Goal: Transaction & Acquisition: Subscribe to service/newsletter

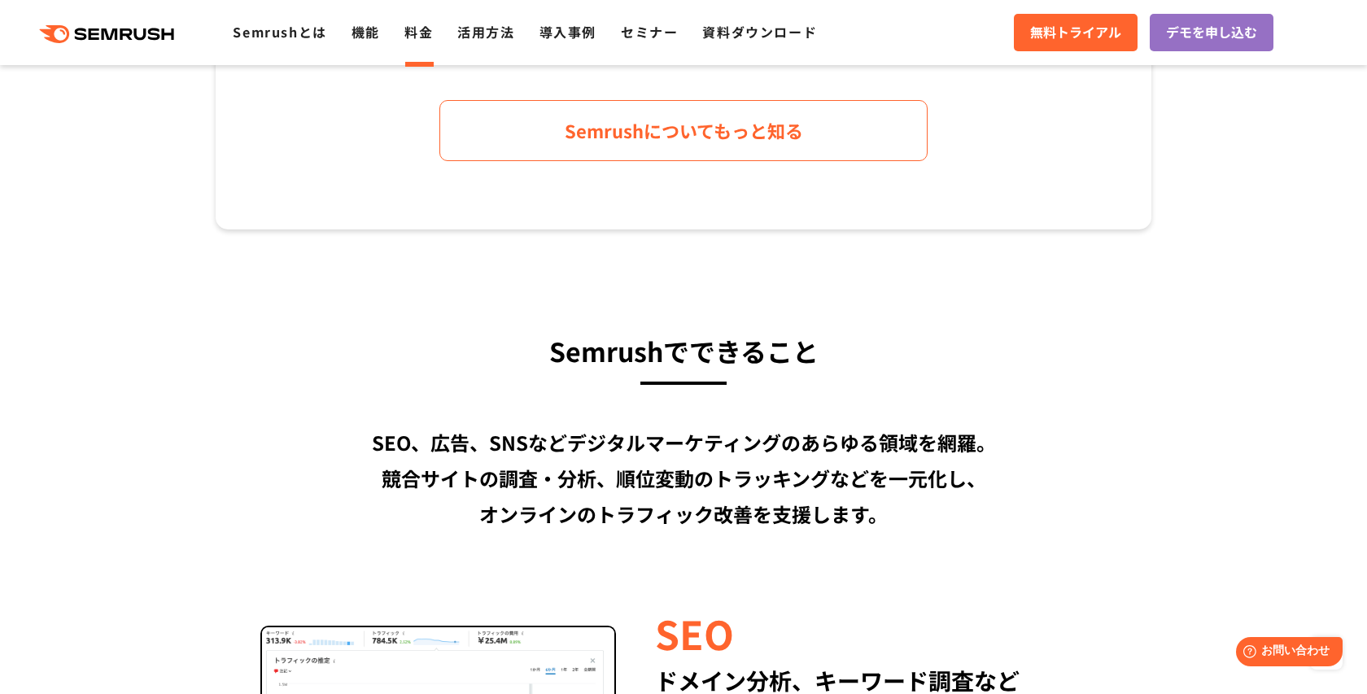
click at [431, 36] on link "料金" at bounding box center [419, 32] width 28 height 20
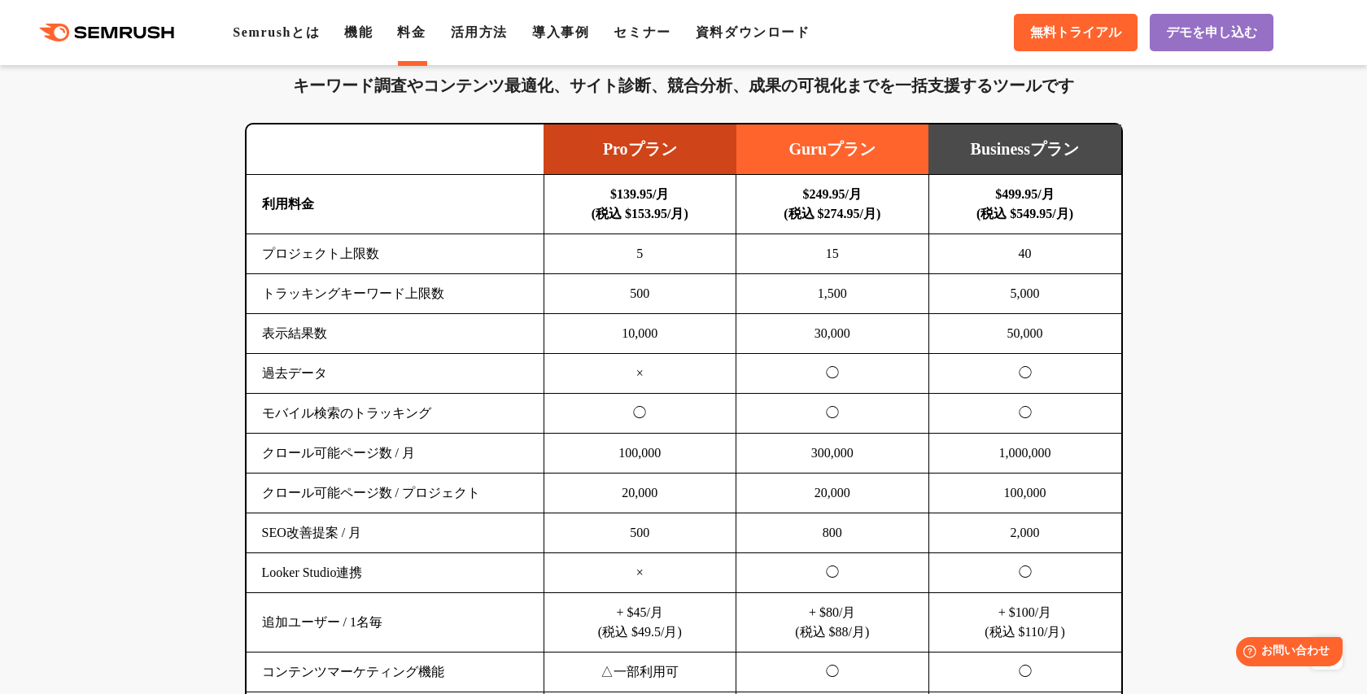
scroll to position [1017, 0]
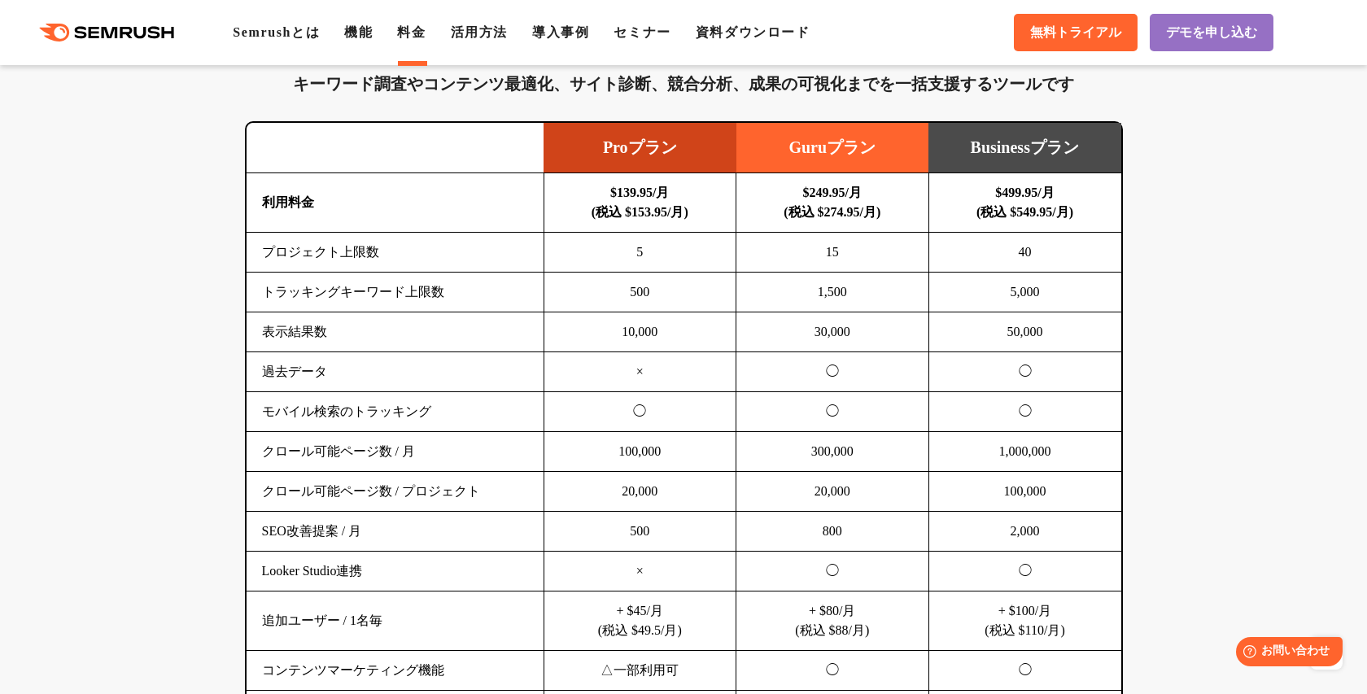
click at [903, 287] on td "1,500" at bounding box center [833, 293] width 193 height 40
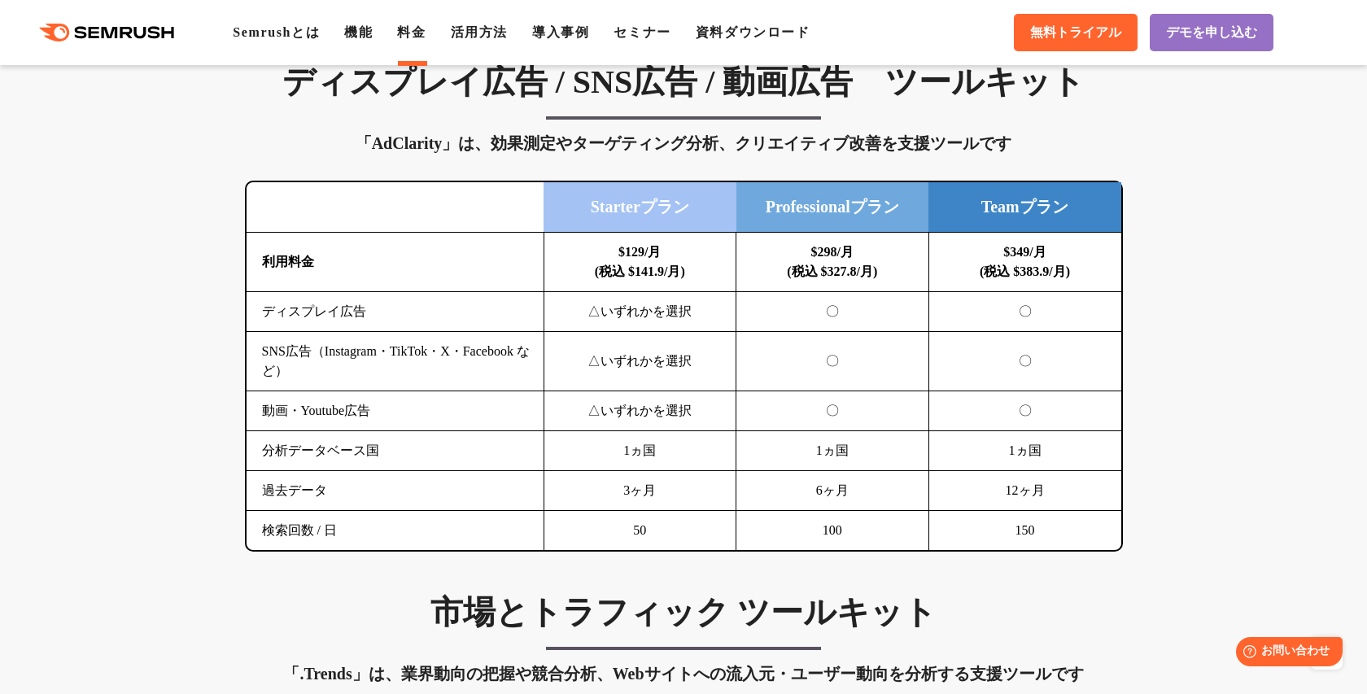
scroll to position [1897, 0]
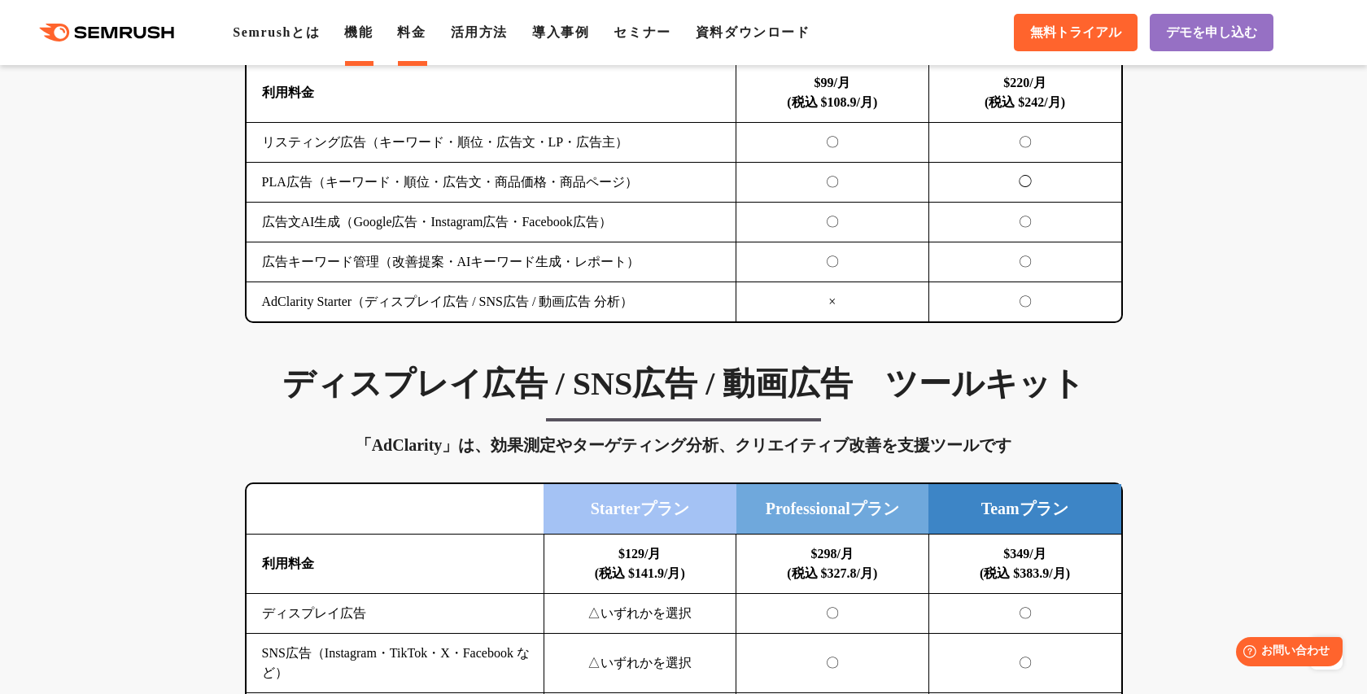
click at [373, 31] on link "機能" at bounding box center [358, 32] width 28 height 14
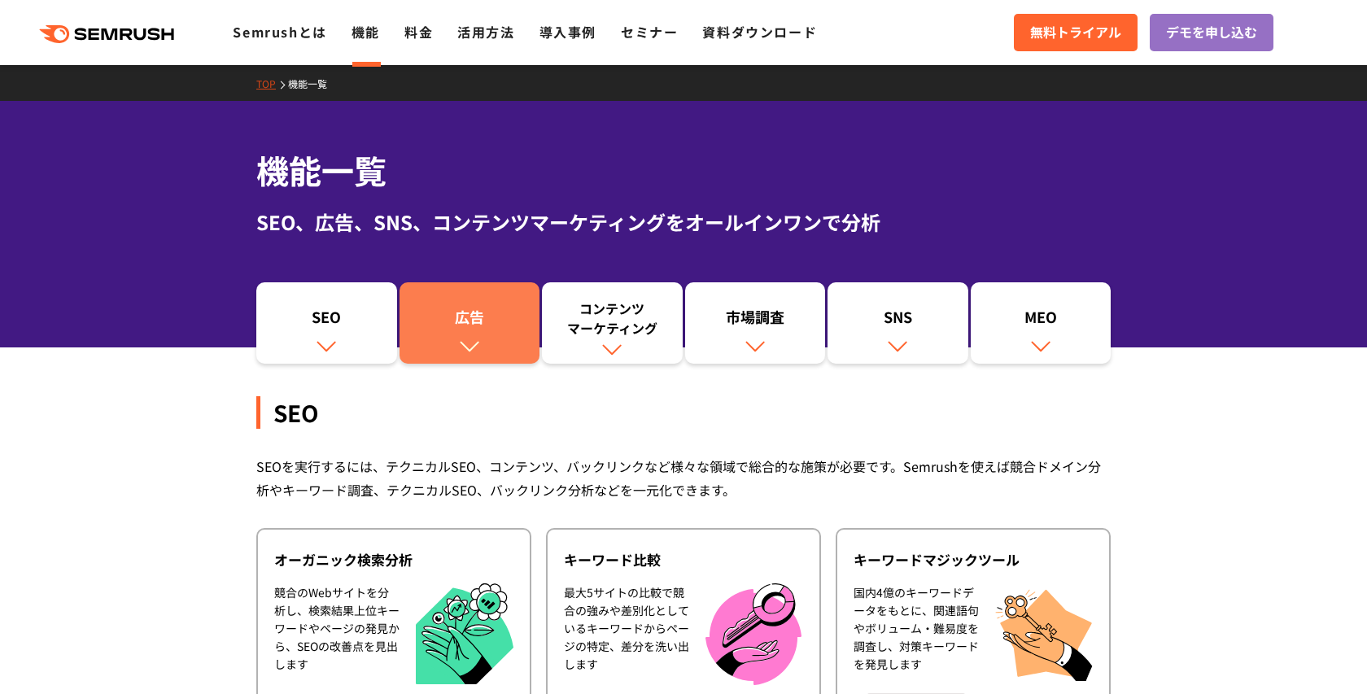
click at [409, 331] on div "広告" at bounding box center [470, 321] width 125 height 28
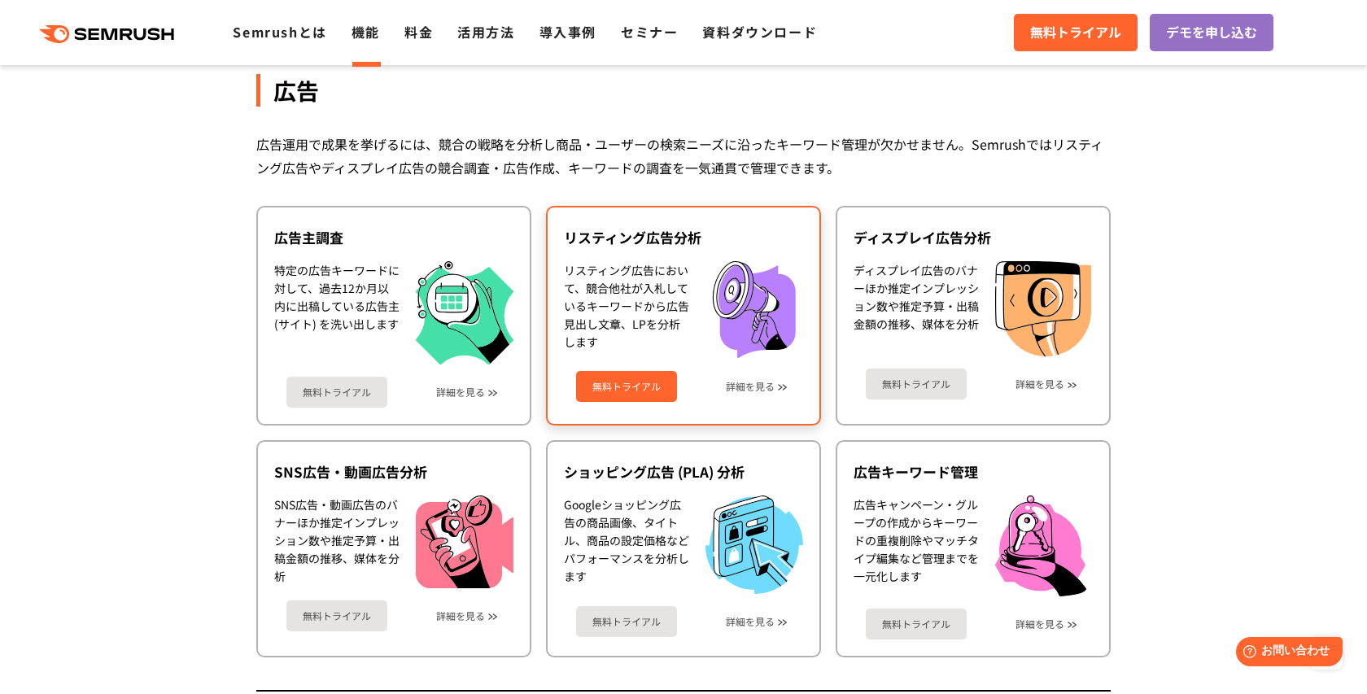
click at [661, 393] on link "無料トライアル" at bounding box center [626, 386] width 101 height 31
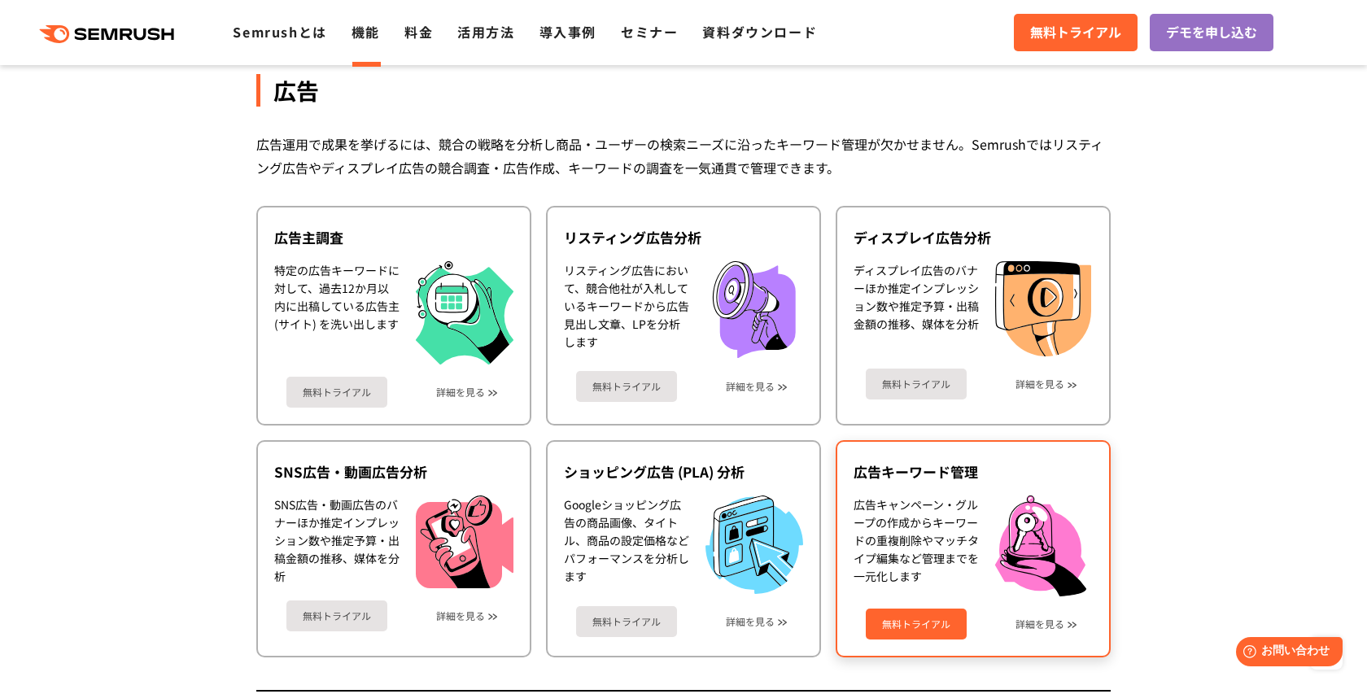
click at [917, 626] on link "無料トライアル" at bounding box center [916, 624] width 101 height 31
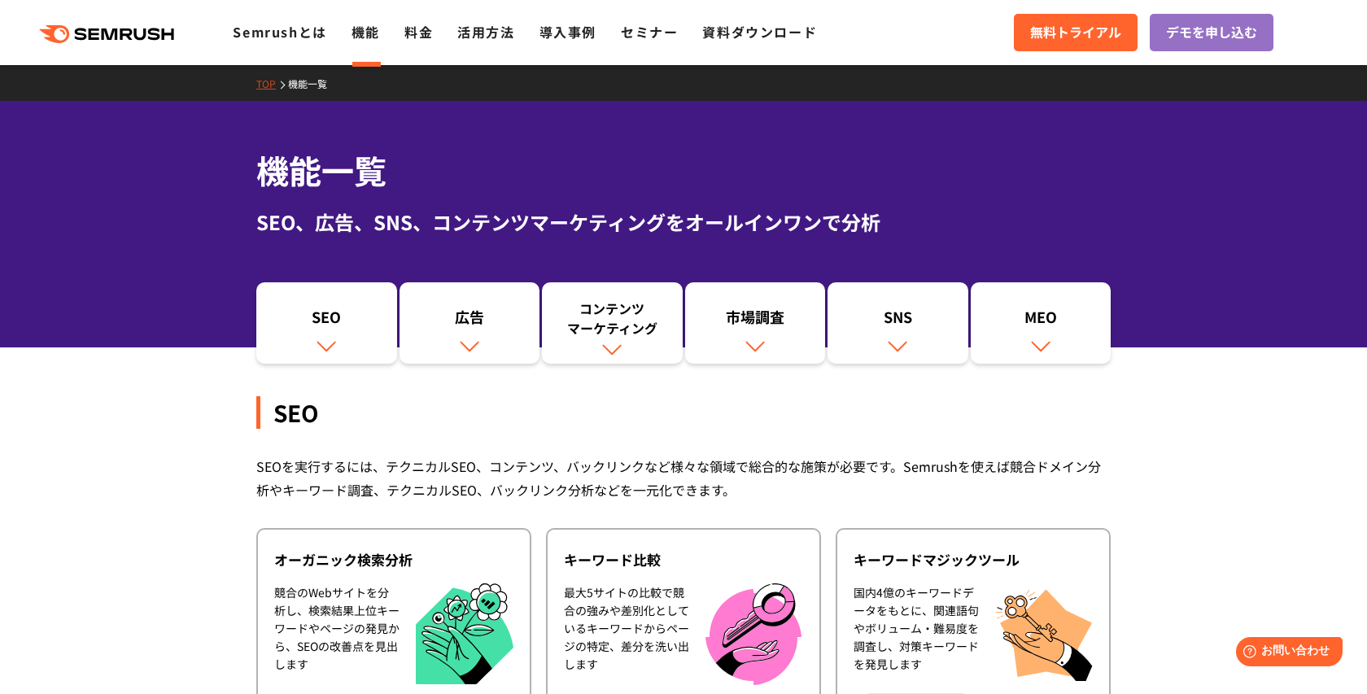
click at [313, 45] on div ".cls {fill: #FF642D;} .cls {fill: #FF642D;} Semrushとは 機能 料金 活用方法 導入事例 セミナー 資料ダウ…" at bounding box center [683, 32] width 1367 height 49
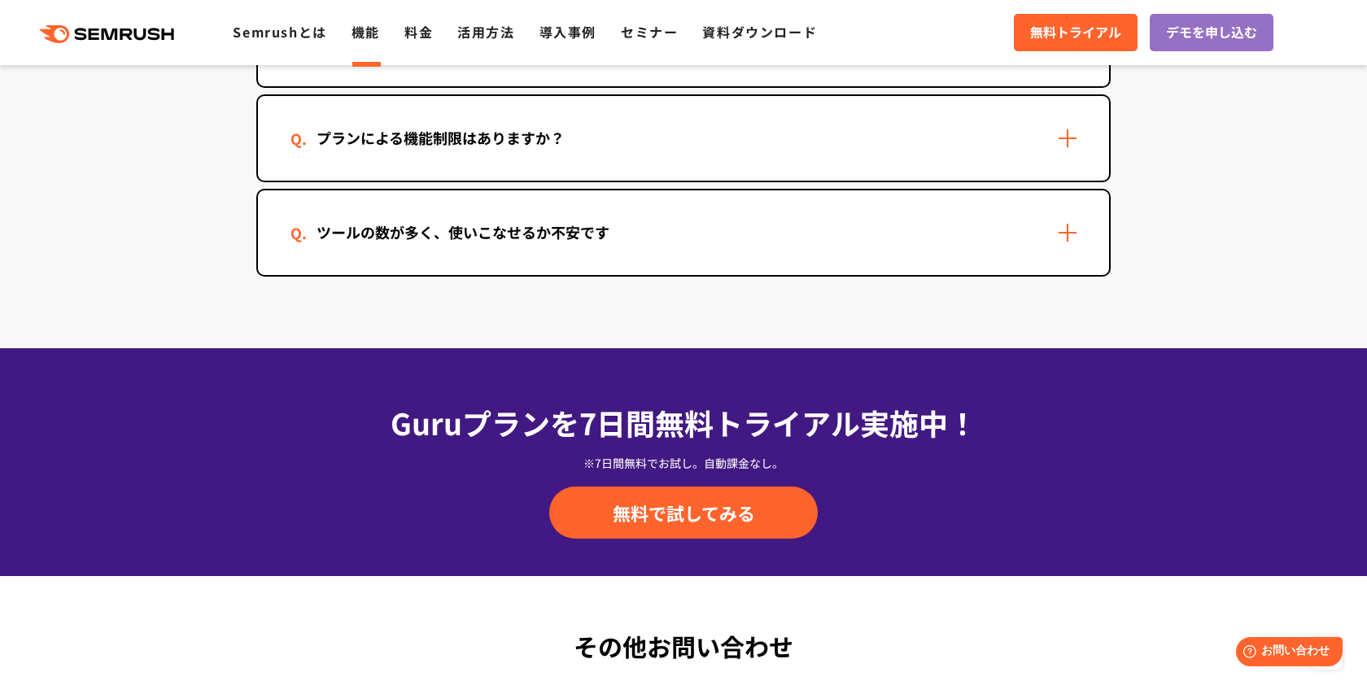
scroll to position [5257, 0]
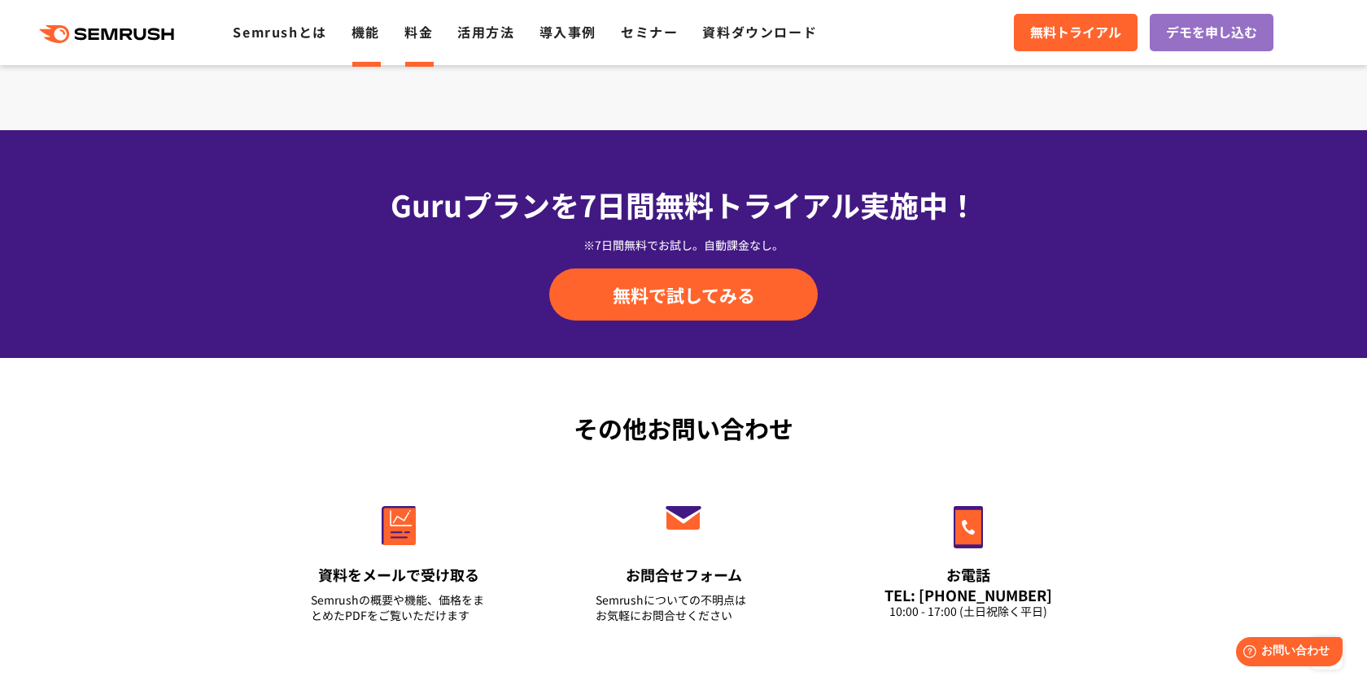
click at [418, 34] on link "料金" at bounding box center [419, 32] width 28 height 20
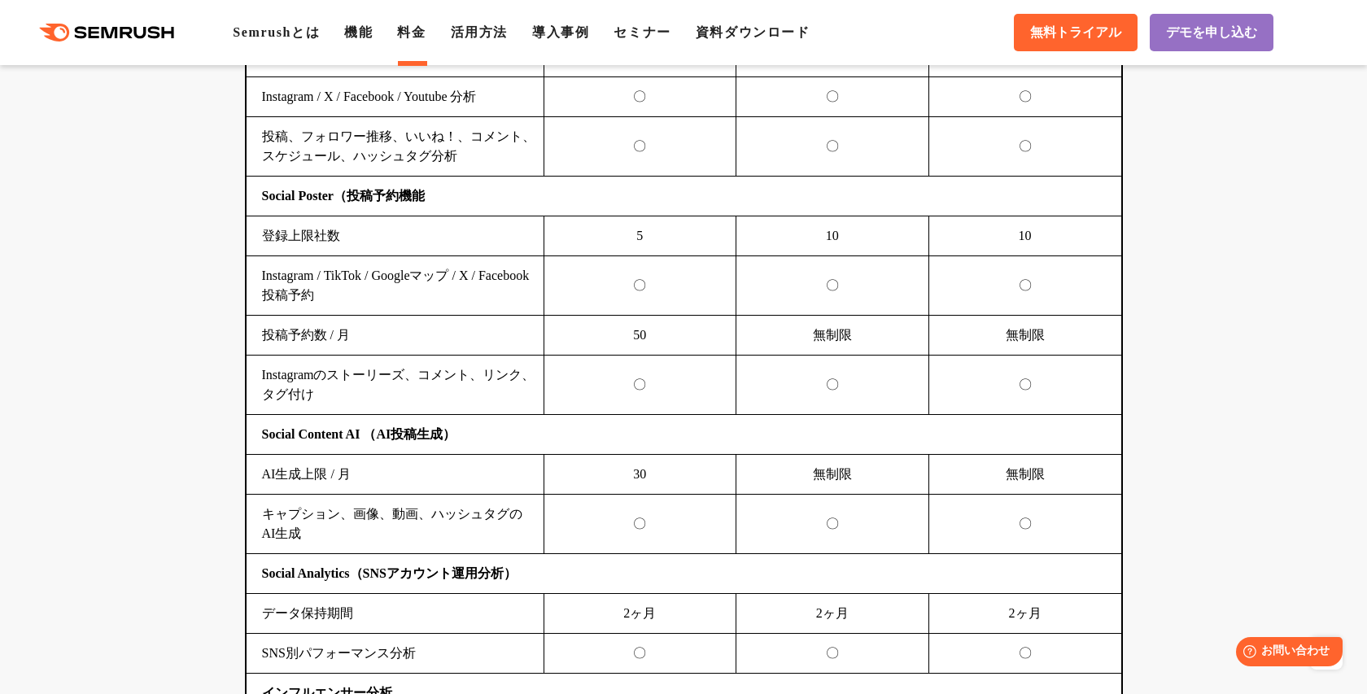
scroll to position [3611, 0]
